Goal: Task Accomplishment & Management: Manage account settings

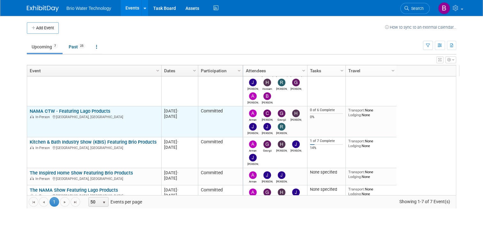
scroll to position [15, 0]
click at [78, 112] on link "NAMA CTW - Featuring Lago Products" at bounding box center [70, 111] width 81 height 6
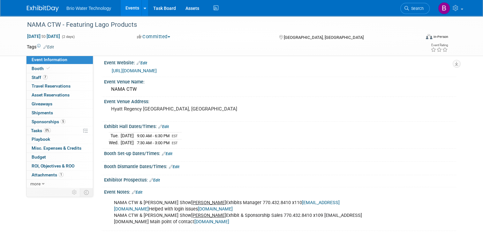
scroll to position [4, 0]
click at [36, 121] on span "Sponsorships 5" at bounding box center [49, 121] width 34 height 5
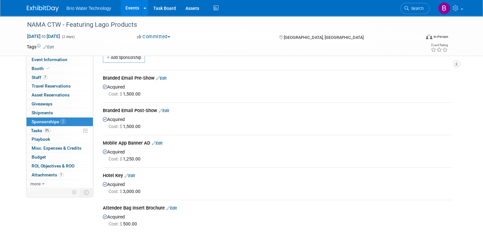
scroll to position [11, 0]
click at [162, 78] on link "Edit" at bounding box center [161, 78] width 11 height 5
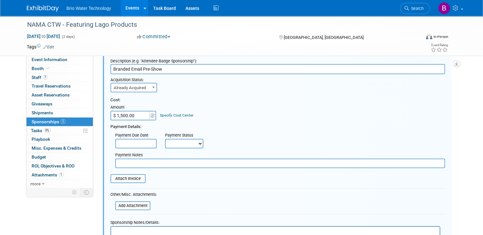
scroll to position [29, 0]
click at [128, 178] on input "file" at bounding box center [107, 179] width 76 height 8
click at [122, 176] on input "file" at bounding box center [107, 179] width 76 height 8
click at [132, 177] on input "file" at bounding box center [107, 179] width 76 height 8
click at [150, 89] on span at bounding box center [153, 88] width 6 height 8
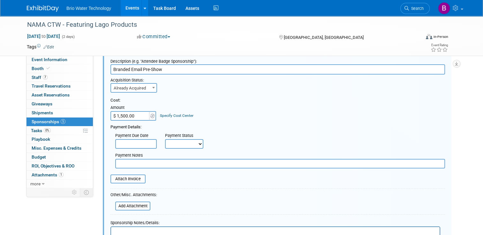
drag, startPoint x: 196, startPoint y: 145, endPoint x: 191, endPoint y: 141, distance: 5.2
click at [191, 141] on select "Not Paid Yet Partially Paid Paid in Full" at bounding box center [184, 144] width 38 height 10
select select "1"
click at [165, 139] on select "Not Paid Yet Partially Paid Paid in Full" at bounding box center [184, 144] width 38 height 10
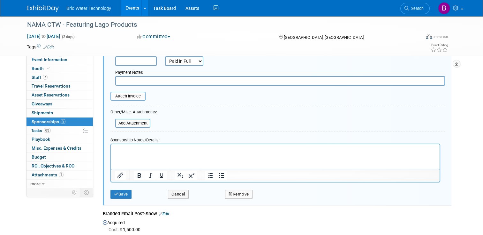
scroll to position [115, 0]
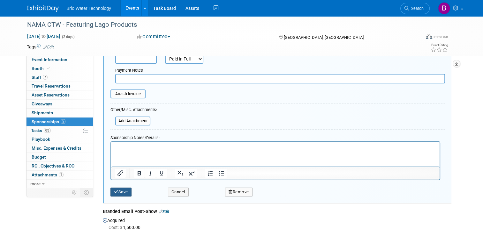
click at [120, 190] on button "Save" at bounding box center [120, 192] width 21 height 9
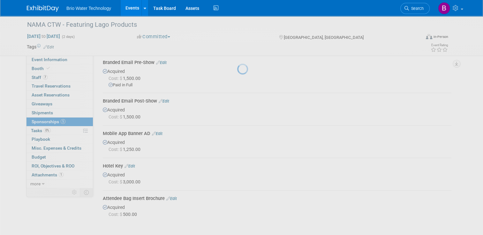
scroll to position [9, 0]
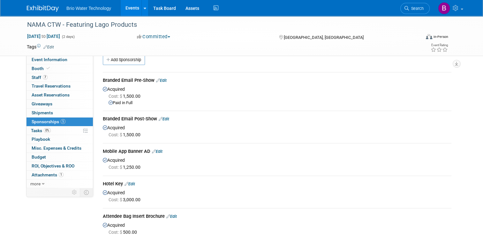
click at [165, 119] on link "Edit" at bounding box center [164, 119] width 11 height 5
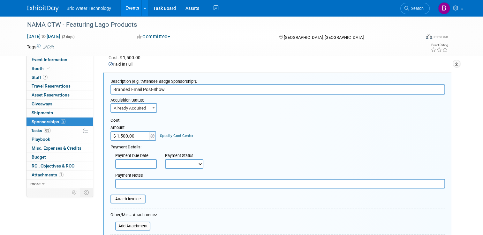
scroll to position [0, 0]
click at [195, 167] on select "Not Paid Yet Partially Paid Paid in Full" at bounding box center [184, 164] width 38 height 10
select select "1"
click at [165, 159] on select "Not Paid Yet Partially Paid Paid in Full" at bounding box center [184, 164] width 38 height 10
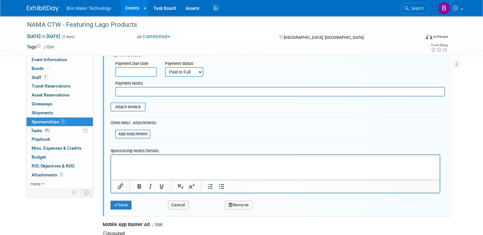
scroll to position [143, 0]
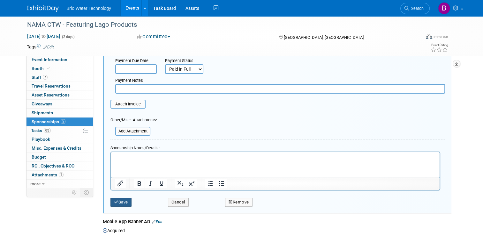
click at [118, 201] on button "Save" at bounding box center [120, 202] width 21 height 9
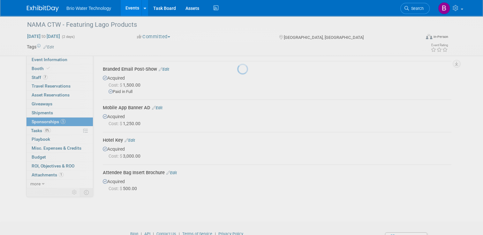
scroll to position [48, 0]
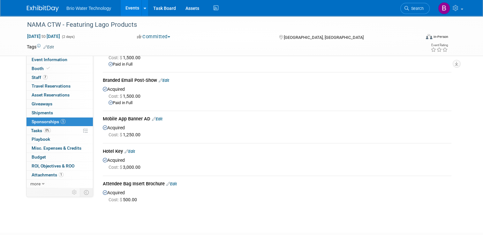
click at [157, 118] on link "Edit" at bounding box center [157, 119] width 11 height 5
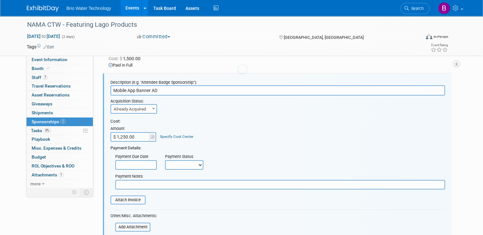
scroll to position [0, 0]
click at [198, 164] on select "Not Paid Yet Partially Paid Paid in Full" at bounding box center [184, 165] width 38 height 10
select select "1"
click at [165, 160] on select "Not Paid Yet Partially Paid Paid in Full" at bounding box center [184, 165] width 38 height 10
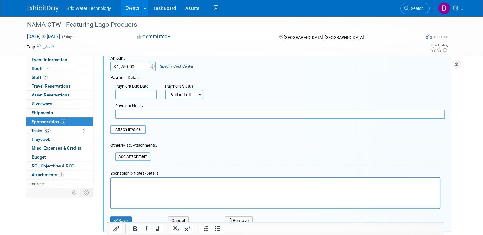
scroll to position [156, 0]
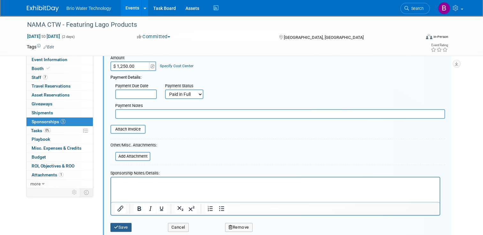
click at [119, 225] on button "Save" at bounding box center [120, 227] width 21 height 9
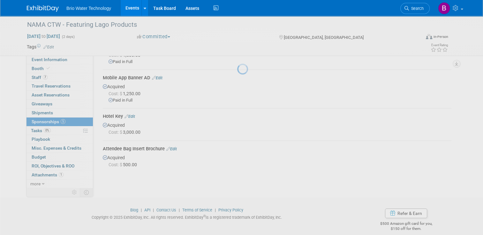
scroll to position [86, 0]
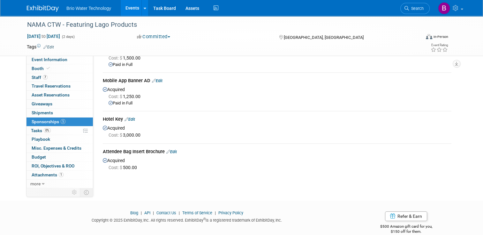
click at [130, 118] on link "Edit" at bounding box center [129, 119] width 11 height 5
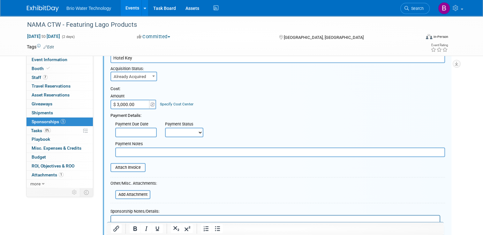
scroll to position [158, 0]
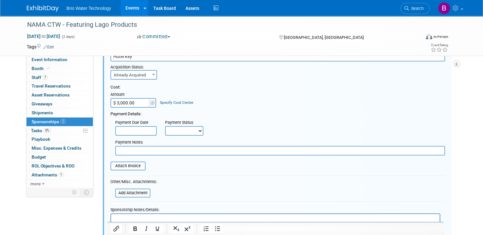
click at [196, 130] on select "Not Paid Yet Partially Paid Paid in Full" at bounding box center [184, 131] width 38 height 10
select select "1"
click at [165, 126] on select "Not Paid Yet Partially Paid Paid in Full" at bounding box center [184, 131] width 38 height 10
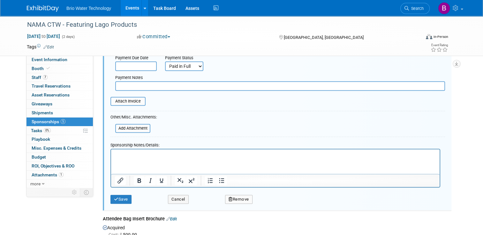
scroll to position [223, 0]
click at [120, 197] on button "Save" at bounding box center [120, 199] width 21 height 9
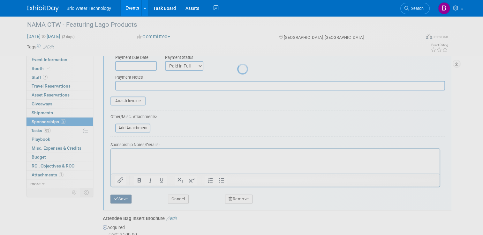
scroll to position [101, 0]
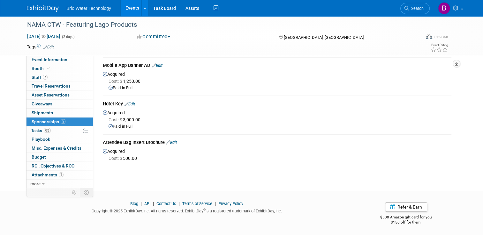
click at [172, 143] on link "Edit" at bounding box center [171, 142] width 11 height 5
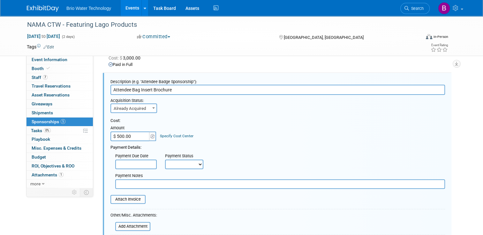
scroll to position [0, 0]
click at [196, 164] on select "Not Paid Yet Partially Paid Paid in Full" at bounding box center [184, 165] width 38 height 10
select select "1"
click at [165, 160] on select "Not Paid Yet Partially Paid Paid in Full" at bounding box center [184, 165] width 38 height 10
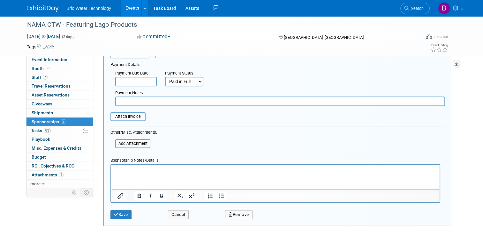
scroll to position [246, 0]
click at [120, 211] on button "Save" at bounding box center [120, 215] width 21 height 9
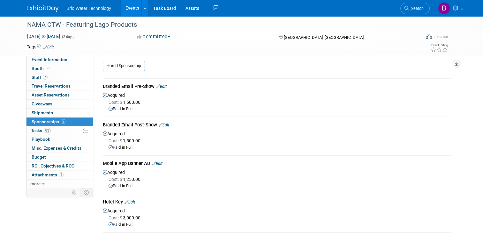
scroll to position [0, 0]
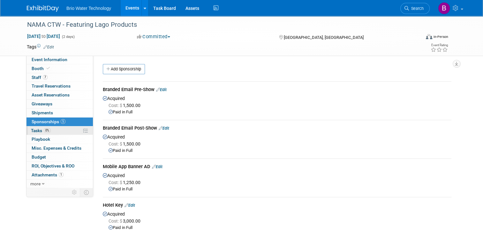
click at [32, 131] on span "Tasks 0%" at bounding box center [41, 130] width 20 height 5
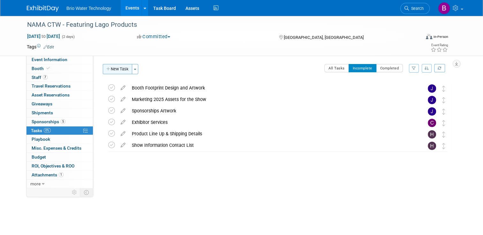
click at [115, 68] on button "New Task" at bounding box center [117, 69] width 29 height 10
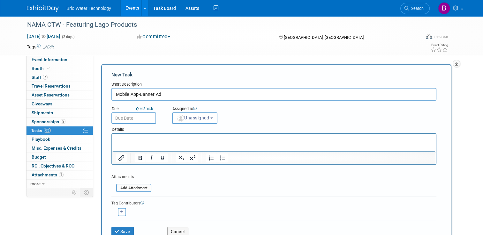
type input "Mobile App-Banner Ad"
click at [119, 115] on input "text" at bounding box center [133, 118] width 45 height 11
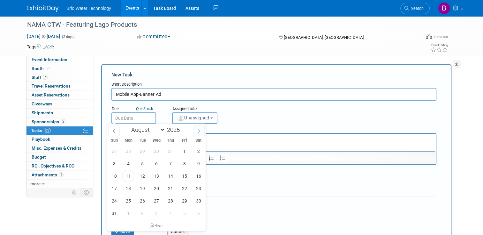
click at [198, 132] on icon at bounding box center [198, 131] width 4 height 4
select select "8"
click at [142, 200] on span "30" at bounding box center [142, 201] width 12 height 12
type input "Sep 30, 2025"
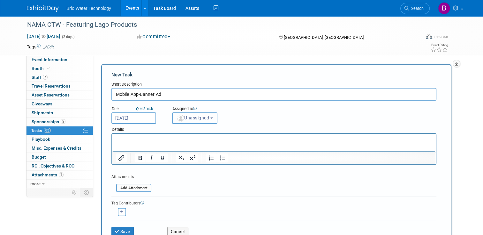
click at [211, 120] on button "Unassigned" at bounding box center [194, 118] width 45 height 11
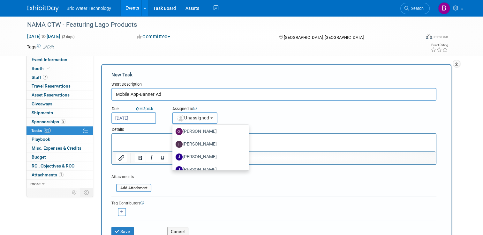
scroll to position [96, 0]
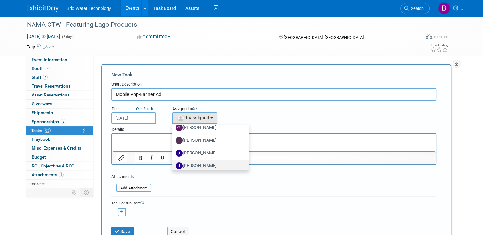
click at [200, 165] on label "James Park" at bounding box center [208, 166] width 67 height 10
click at [173, 165] on input "James Park" at bounding box center [171, 165] width 4 height 4
select select "94525f3d-1014-406d-89bf-950b3c2eba7e"
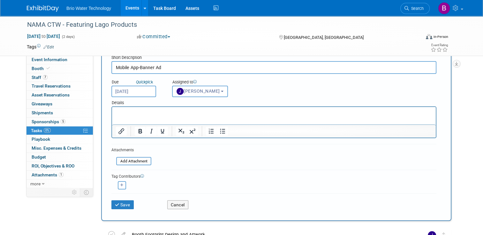
scroll to position [27, 0]
drag, startPoint x: 139, startPoint y: 109, endPoint x: 128, endPoint y: 110, distance: 11.5
click at [128, 110] on p "Rich Text Area. Press ALT-0 for help." at bounding box center [274, 113] width 316 height 6
click at [115, 203] on icon "submit" at bounding box center [117, 205] width 5 height 4
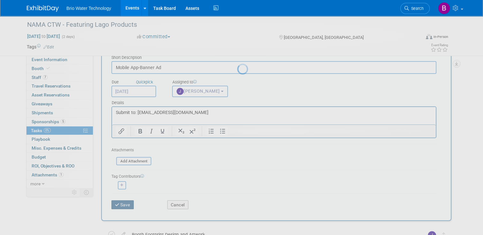
scroll to position [0, 0]
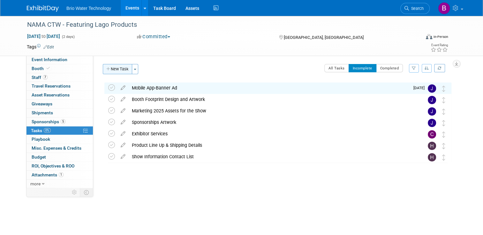
click at [121, 66] on button "New Task" at bounding box center [117, 69] width 29 height 10
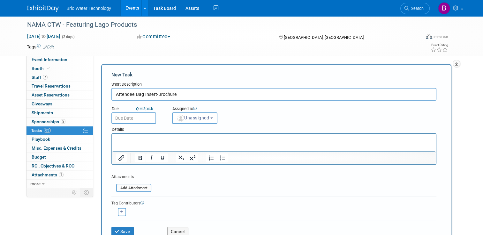
type input "Attendee Bag Insert-Brochure"
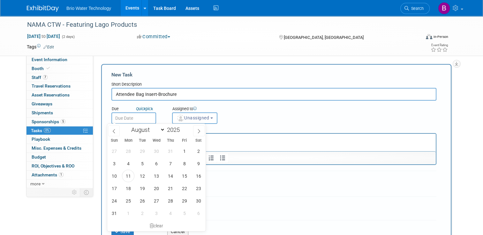
click at [143, 119] on input "text" at bounding box center [133, 118] width 45 height 11
click at [198, 130] on icon at bounding box center [198, 131] width 4 height 4
select select "9"
click at [187, 165] on span "10" at bounding box center [184, 164] width 12 height 12
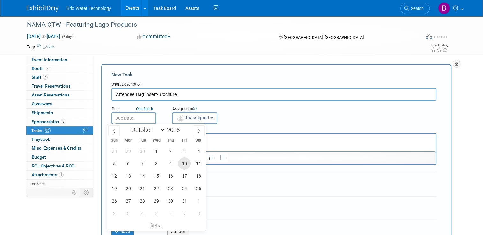
type input "Oct 10, 2025"
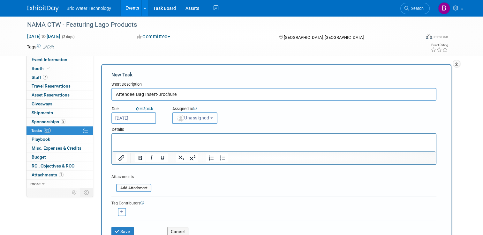
click at [210, 122] on button "Unassigned" at bounding box center [194, 118] width 45 height 11
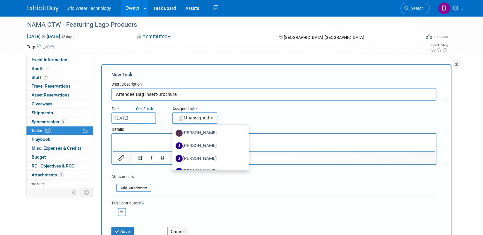
scroll to position [103, 0]
click at [201, 156] on label "James Park" at bounding box center [208, 158] width 67 height 10
click at [173, 156] on input "James Park" at bounding box center [171, 158] width 4 height 4
select select "94525f3d-1014-406d-89bf-950b3c2eba7e"
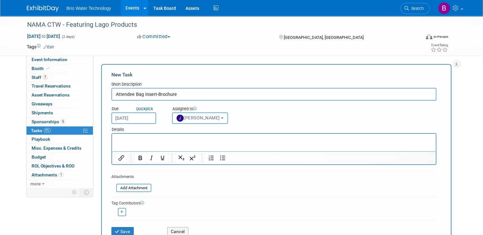
click at [248, 114] on div "Assigned to <img src="https://www.exhibitday.com/Images/Unassigned-User-Icon.pn…" at bounding box center [209, 113] width 84 height 21
click at [170, 139] on p "Rich Text Area. Press ALT-0 for help." at bounding box center [274, 140] width 316 height 6
drag, startPoint x: 189, startPoint y: 139, endPoint x: 115, endPoint y: 136, distance: 74.4
click at [115, 136] on html "Submit to: dpruett@namanow.org" at bounding box center [273, 138] width 323 height 9
copy p "Submit to: dpruett@namanow.org"
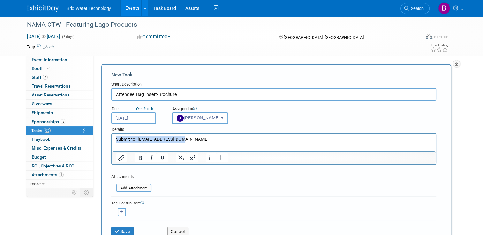
click at [216, 139] on p "Submit to: dpruett@namanow.org" at bounding box center [274, 140] width 316 height 6
click at [119, 232] on button "Save" at bounding box center [122, 231] width 22 height 9
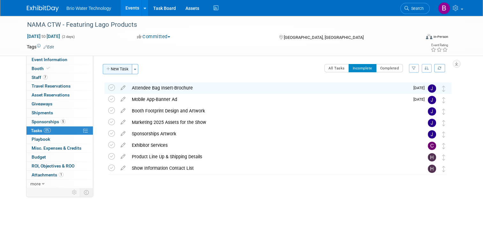
click at [122, 70] on button "New Task" at bounding box center [117, 69] width 29 height 10
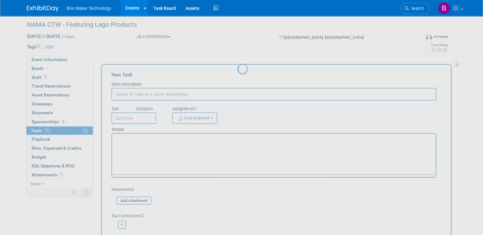
scroll to position [0, 0]
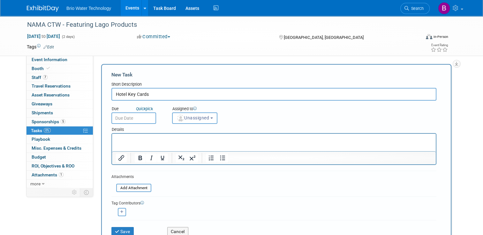
type input "Hotel Key Cards"
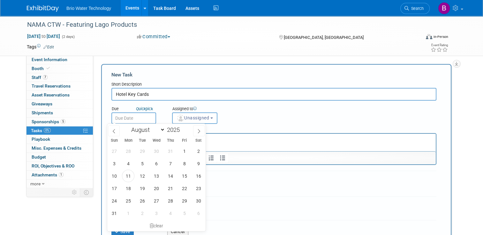
drag, startPoint x: 132, startPoint y: 117, endPoint x: 128, endPoint y: 116, distance: 4.2
click at [128, 116] on input "text" at bounding box center [133, 118] width 45 height 11
click at [196, 132] on span at bounding box center [198, 131] width 11 height 11
select select "8"
click at [187, 175] on span "19" at bounding box center [184, 176] width 12 height 12
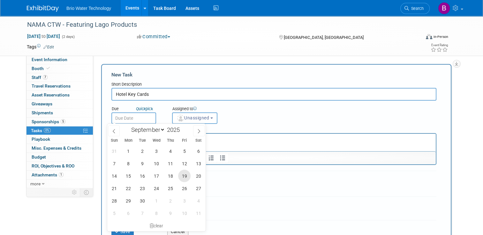
type input "Sep 19, 2025"
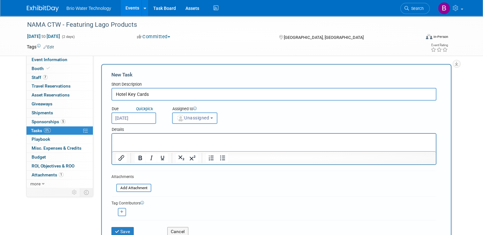
click at [210, 119] on button "Unassigned" at bounding box center [194, 118] width 45 height 11
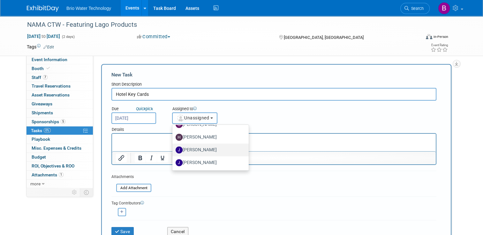
scroll to position [100, 0]
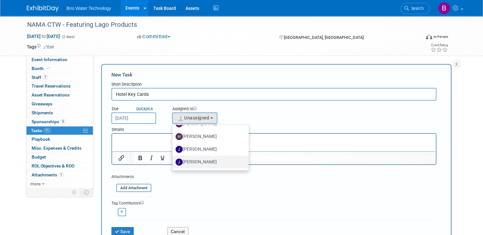
click at [206, 159] on label "James Park" at bounding box center [208, 162] width 67 height 10
click at [173, 159] on input "James Park" at bounding box center [171, 161] width 4 height 4
select select "94525f3d-1014-406d-89bf-950b3c2eba7e"
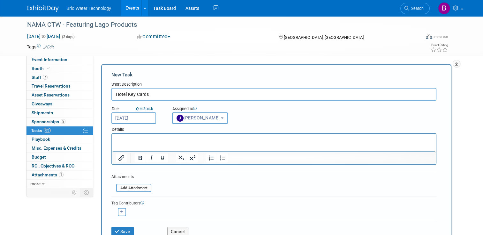
click at [143, 138] on p "Rich Text Area. Press ALT-0 for help." at bounding box center [274, 140] width 316 height 6
click at [120, 228] on button "Save" at bounding box center [122, 231] width 22 height 9
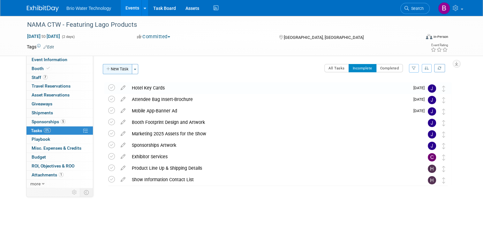
click at [113, 68] on button "New Task" at bounding box center [117, 69] width 29 height 10
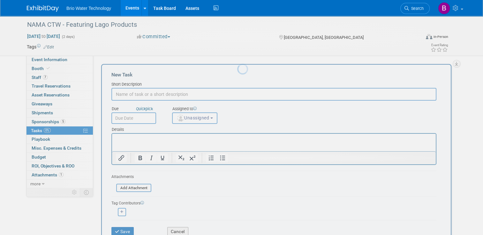
scroll to position [0, 0]
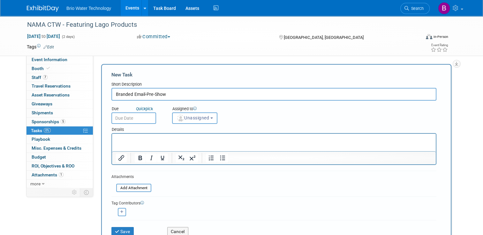
type input "Branded Email-Pre-Show"
click at [121, 117] on input "text" at bounding box center [133, 118] width 45 height 11
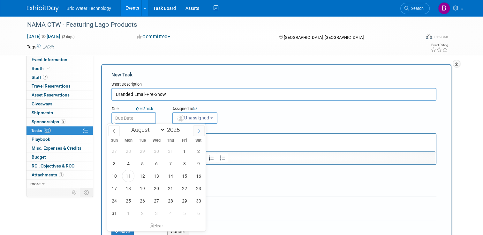
click at [199, 131] on icon at bounding box center [198, 131] width 4 height 4
select select "8"
click at [142, 198] on span "30" at bounding box center [142, 201] width 12 height 12
type input "Sep 30, 2025"
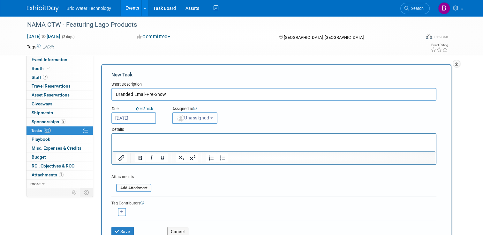
drag, startPoint x: 212, startPoint y: 119, endPoint x: 203, endPoint y: 118, distance: 9.0
click at [203, 118] on span "Unassigned" at bounding box center [192, 117] width 33 height 5
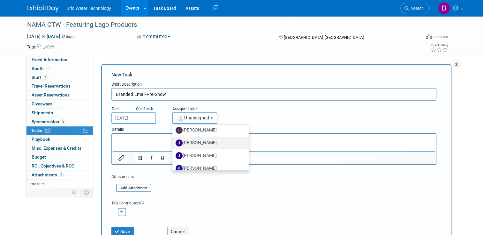
scroll to position [107, 0]
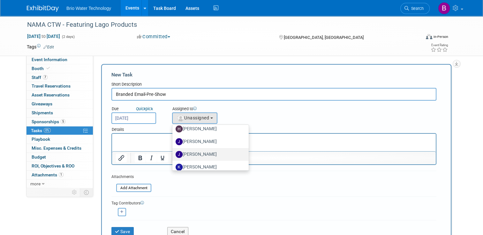
click at [196, 152] on label "James Park" at bounding box center [208, 155] width 67 height 10
click at [173, 152] on input "James Park" at bounding box center [171, 154] width 4 height 4
select select "94525f3d-1014-406d-89bf-950b3c2eba7e"
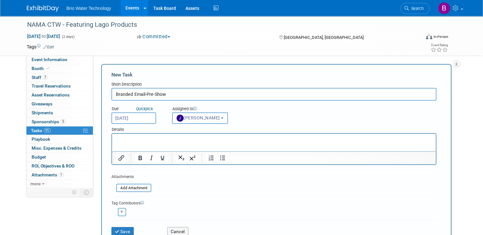
click at [152, 141] on p "Rich Text Area. Press ALT-0 for help." at bounding box center [274, 140] width 316 height 6
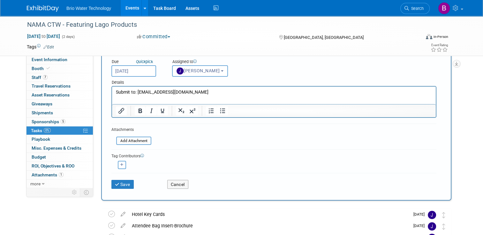
scroll to position [47, 0]
click at [118, 184] on button "Save" at bounding box center [122, 184] width 22 height 9
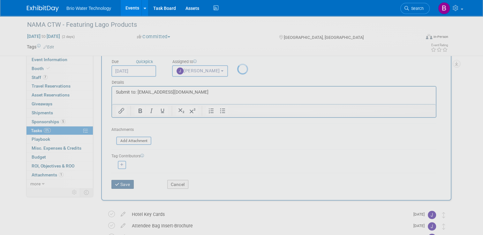
scroll to position [0, 0]
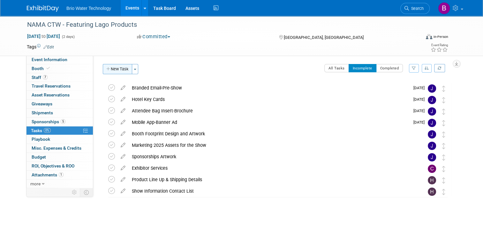
click at [117, 70] on button "New Task" at bounding box center [117, 69] width 29 height 10
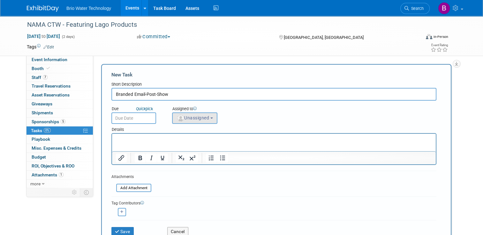
type input "Branded Email-Post-Show"
click at [209, 121] on button "Unassigned" at bounding box center [194, 118] width 45 height 11
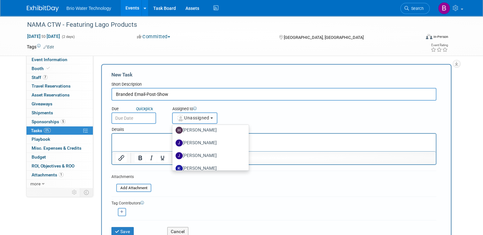
scroll to position [107, 0]
click at [194, 150] on label "James Park" at bounding box center [208, 155] width 67 height 10
click at [173, 152] on input "James Park" at bounding box center [171, 154] width 4 height 4
select select "94525f3d-1014-406d-89bf-950b3c2eba7e"
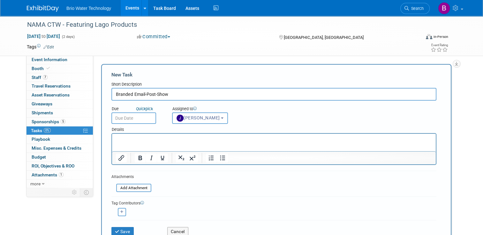
click at [133, 137] on p "Rich Text Area. Press ALT-0 for help." at bounding box center [274, 140] width 316 height 6
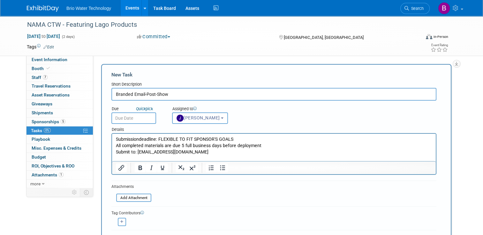
drag, startPoint x: 263, startPoint y: 146, endPoint x: 260, endPoint y: 147, distance: 3.3
click at [260, 147] on p "All completed materials are due 5 full business days before deployment" at bounding box center [274, 146] width 316 height 6
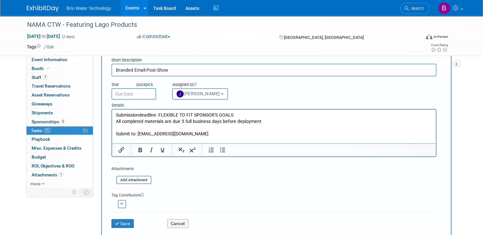
scroll to position [24, 0]
click at [116, 224] on button "Save" at bounding box center [122, 223] width 22 height 9
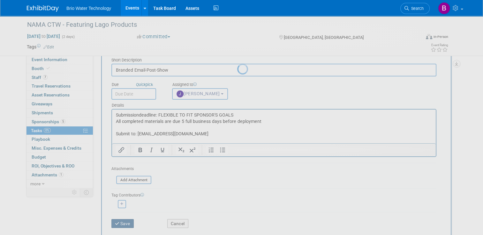
scroll to position [0, 0]
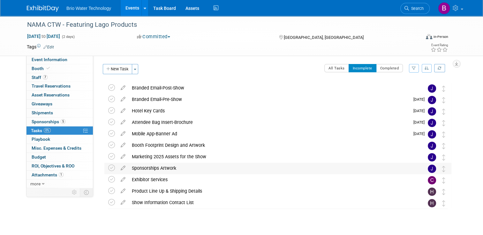
click at [149, 167] on div "Sponsorships Artwork" at bounding box center [272, 168] width 286 height 11
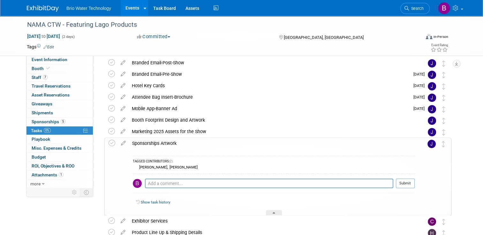
scroll to position [26, 0]
click at [108, 144] on icon at bounding box center [111, 143] width 7 height 7
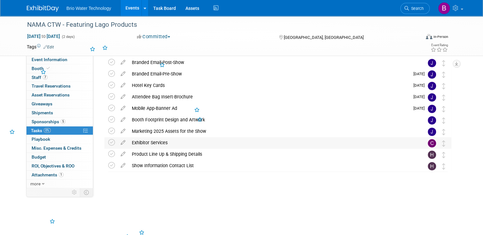
scroll to position [1, 0]
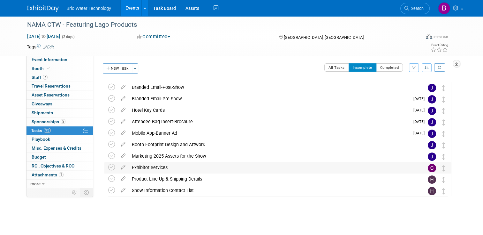
click at [161, 168] on div "Exhibitor Services" at bounding box center [272, 167] width 286 height 11
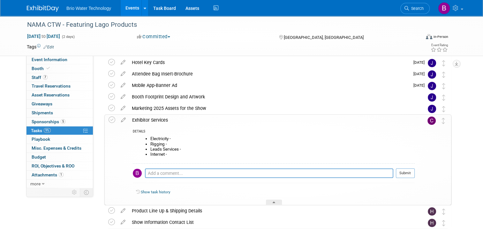
scroll to position [48, 0]
click at [118, 121] on icon at bounding box center [123, 119] width 11 height 8
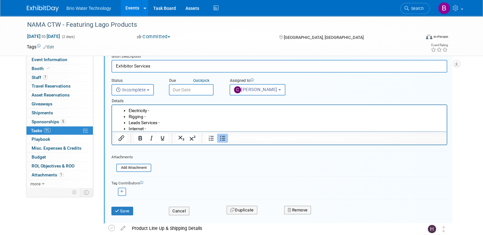
scroll to position [115, 0]
click at [120, 191] on icon "button" at bounding box center [121, 192] width 3 height 4
select select
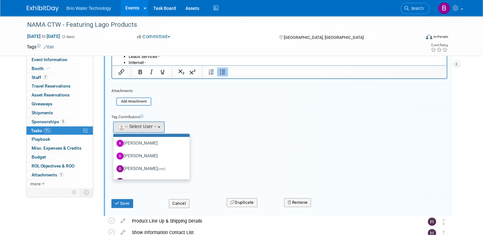
scroll to position [26, 0]
click at [147, 166] on label "Brandye Gahagan (me)" at bounding box center [149, 169] width 67 height 10
click at [114, 166] on input "Brandye Gahagan (me)" at bounding box center [112, 168] width 4 height 4
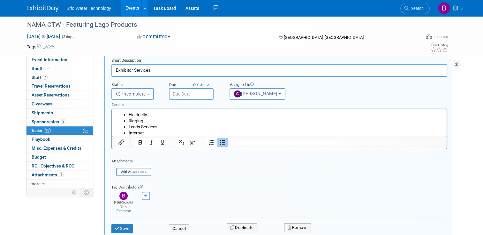
scroll to position [107, 0]
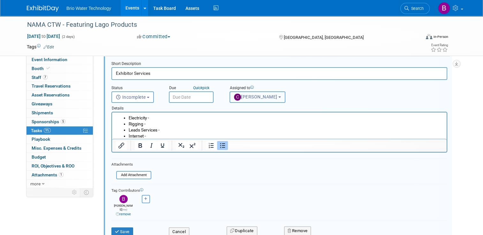
click at [280, 95] on button "Cynthia Mendoza" at bounding box center [257, 97] width 56 height 11
click at [279, 97] on b "button" at bounding box center [279, 97] width 3 height 1
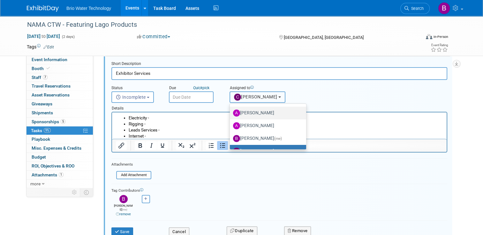
scroll to position [27, 0]
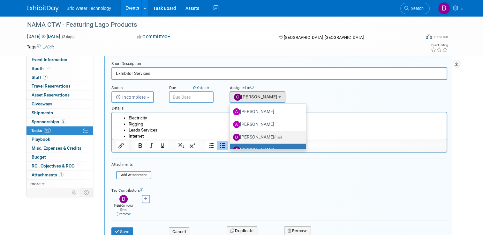
click at [267, 135] on label "Brandye Gahagan (me)" at bounding box center [266, 137] width 67 height 10
click at [231, 135] on input "Brandye Gahagan (me)" at bounding box center [228, 137] width 4 height 4
select select "1d4708bf-b2fe-4979-a729-2cc68fe6ce2a"
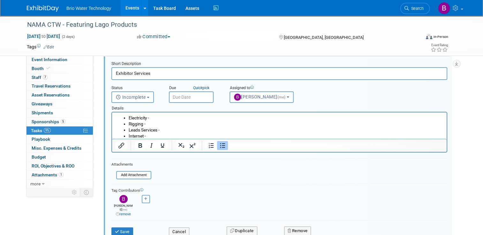
click at [118, 212] on link "remove" at bounding box center [123, 214] width 15 height 4
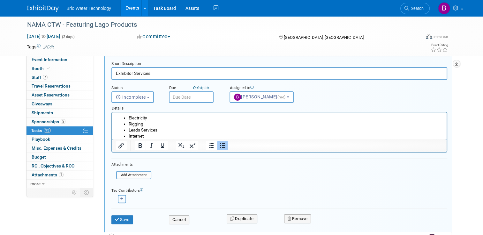
click at [118, 196] on button "button" at bounding box center [122, 199] width 8 height 8
select select
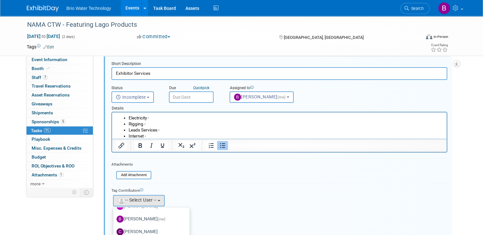
scroll to position [51, 0]
click at [151, 228] on label "Cynthia Mendoza" at bounding box center [149, 230] width 67 height 10
click at [114, 228] on input "Cynthia Mendoza" at bounding box center [112, 229] width 4 height 4
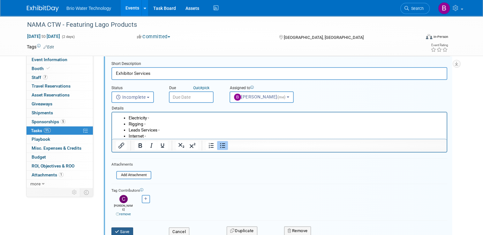
click at [118, 228] on button "Save" at bounding box center [122, 232] width 22 height 9
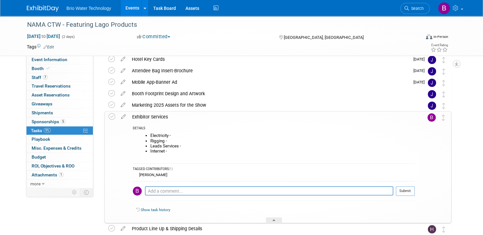
scroll to position [52, 0]
click at [456, 124] on div "Event Website: Edit https://namactw.org Event Venue Name: NAMA CTW Event Venue …" at bounding box center [274, 70] width 363 height 132
click at [226, 104] on div "Marketing 2025 Assets for the Show" at bounding box center [272, 105] width 286 height 11
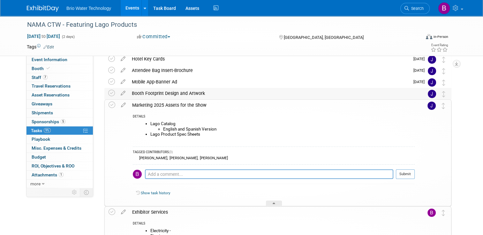
click at [212, 94] on div "Booth Footprint Design and Artwork" at bounding box center [272, 93] width 286 height 11
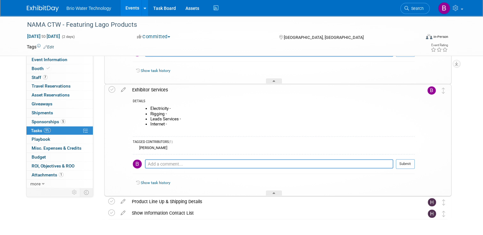
scroll to position [290, 0]
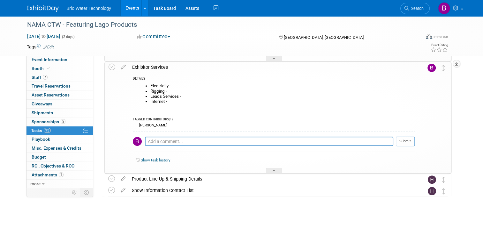
click at [130, 7] on link "Events" at bounding box center [132, 8] width 23 height 16
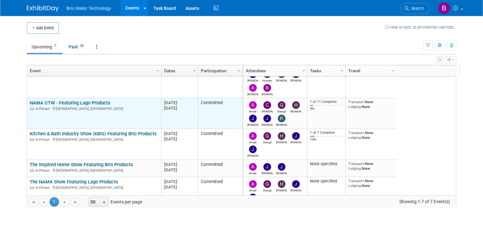
scroll to position [24, 0]
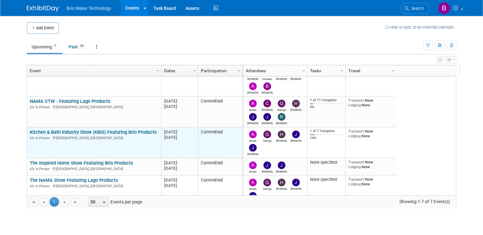
click at [84, 132] on link "Kitchen & Bath Industry Show (KBIS) Featuring Brio Products" at bounding box center [93, 133] width 127 height 6
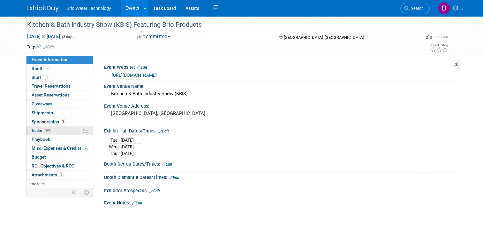
click at [33, 130] on span "Tasks 14%" at bounding box center [41, 130] width 21 height 5
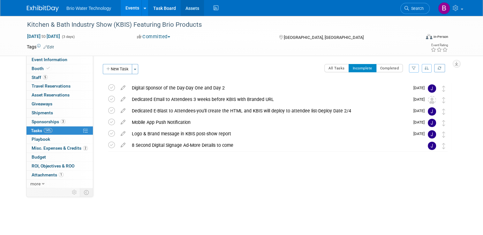
click at [189, 8] on link "Assets" at bounding box center [192, 8] width 23 height 16
